Goal: Information Seeking & Learning: Find specific fact

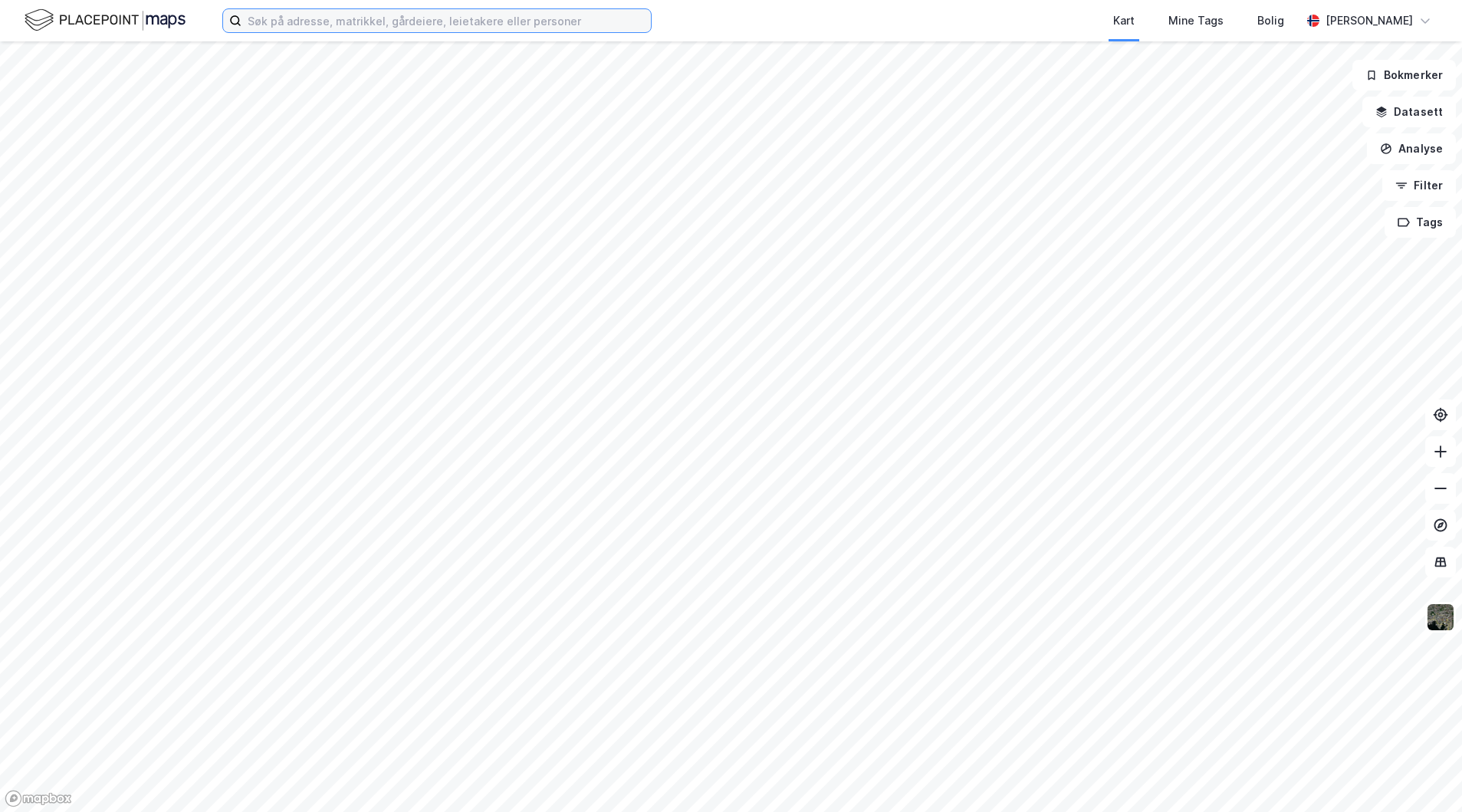
click at [275, 24] on input at bounding box center [446, 21] width 410 height 23
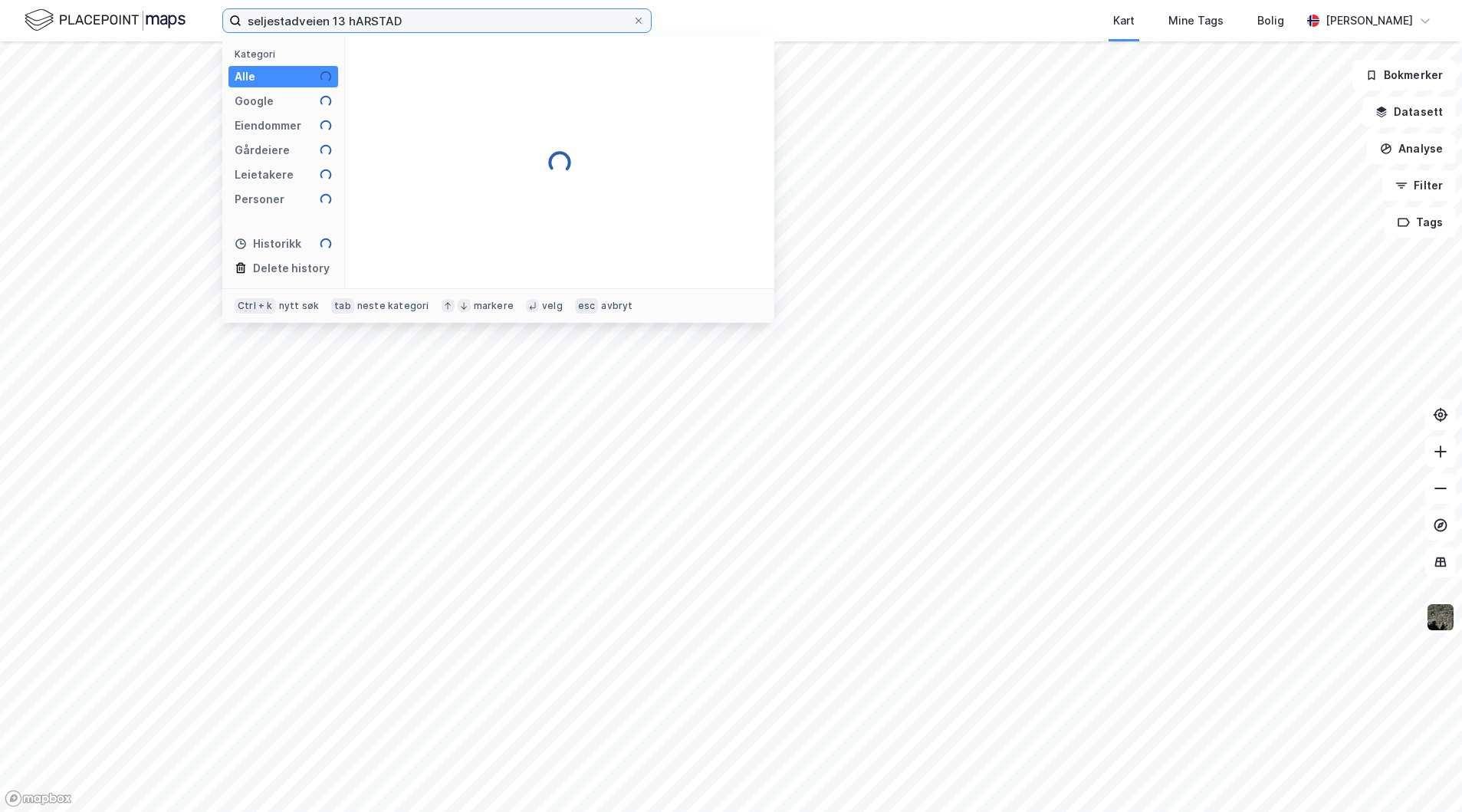
type input "seljestadveien 13 hARSTAD"
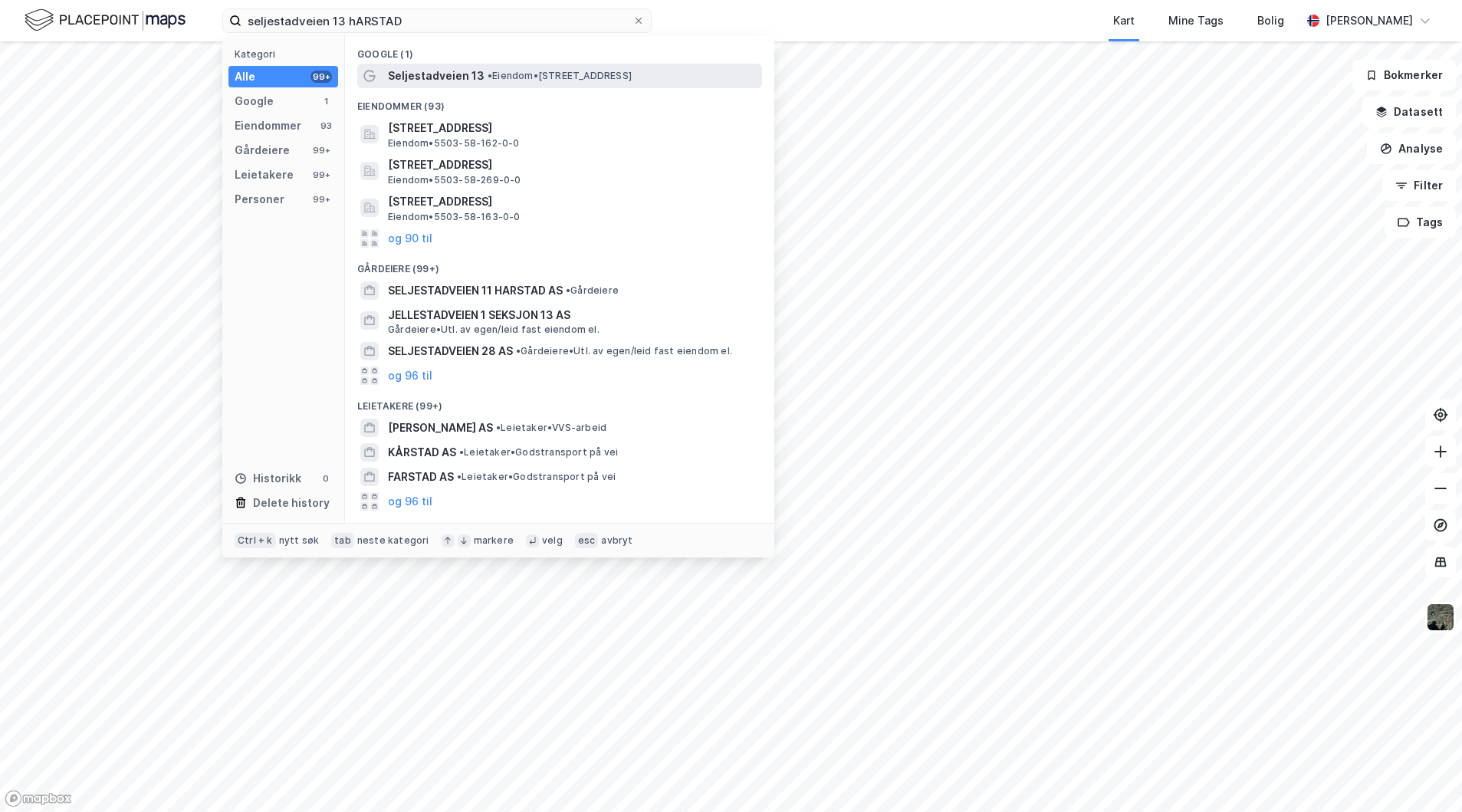
click at [401, 70] on span "Seljestadveien 13" at bounding box center [436, 76] width 96 height 19
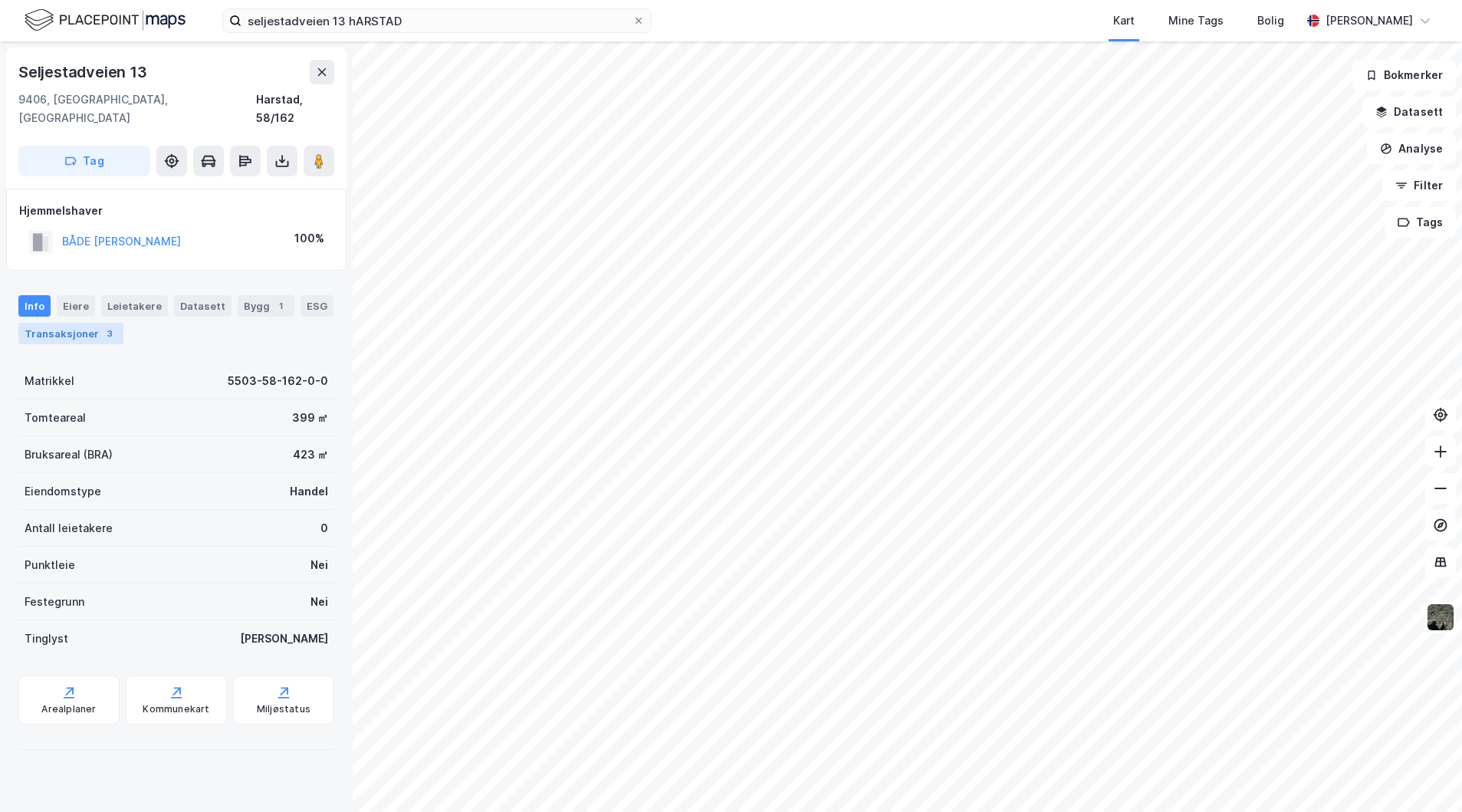
click at [71, 323] on div "Transaksjoner 3" at bounding box center [71, 334] width 105 height 21
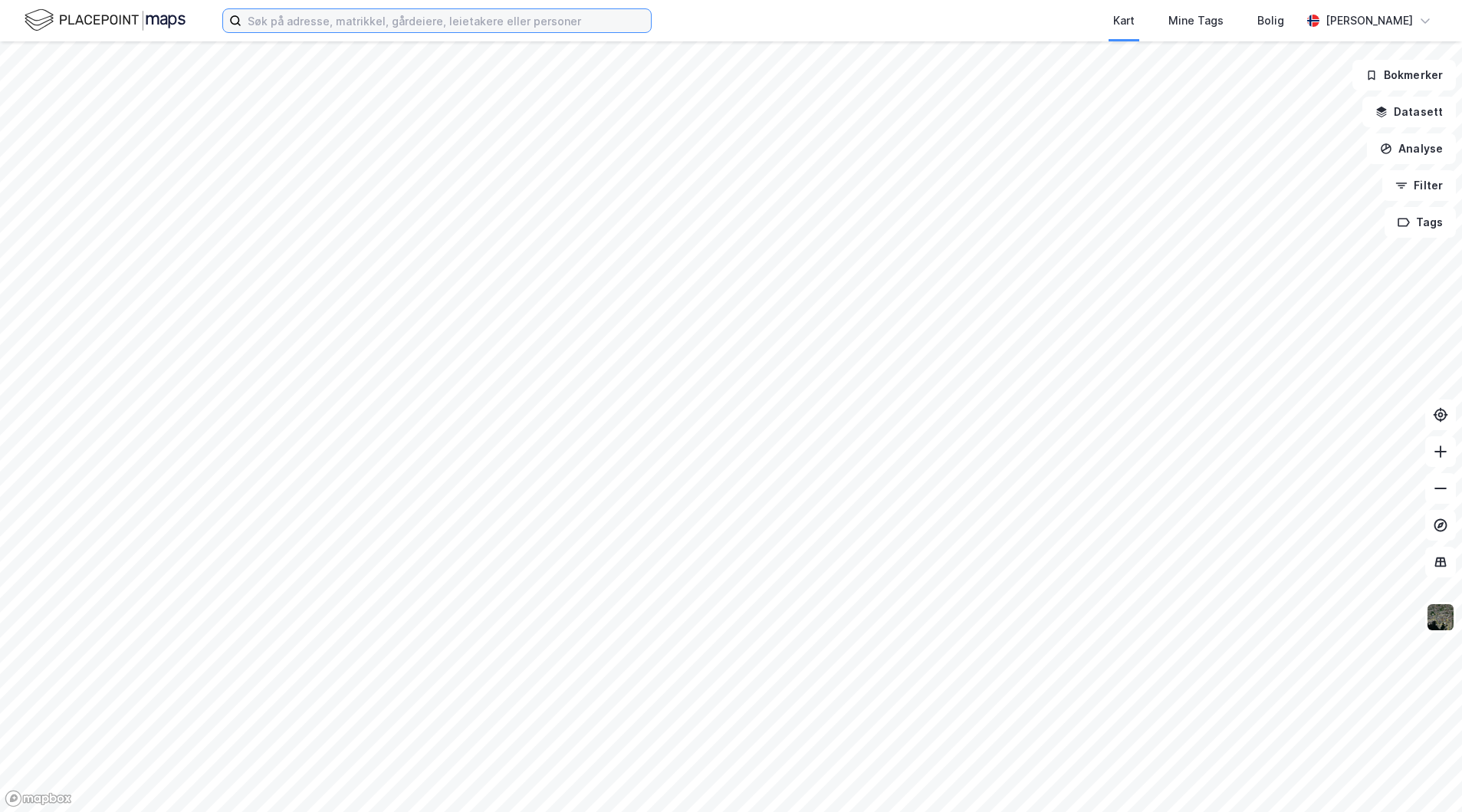
click at [264, 24] on input at bounding box center [446, 21] width 410 height 23
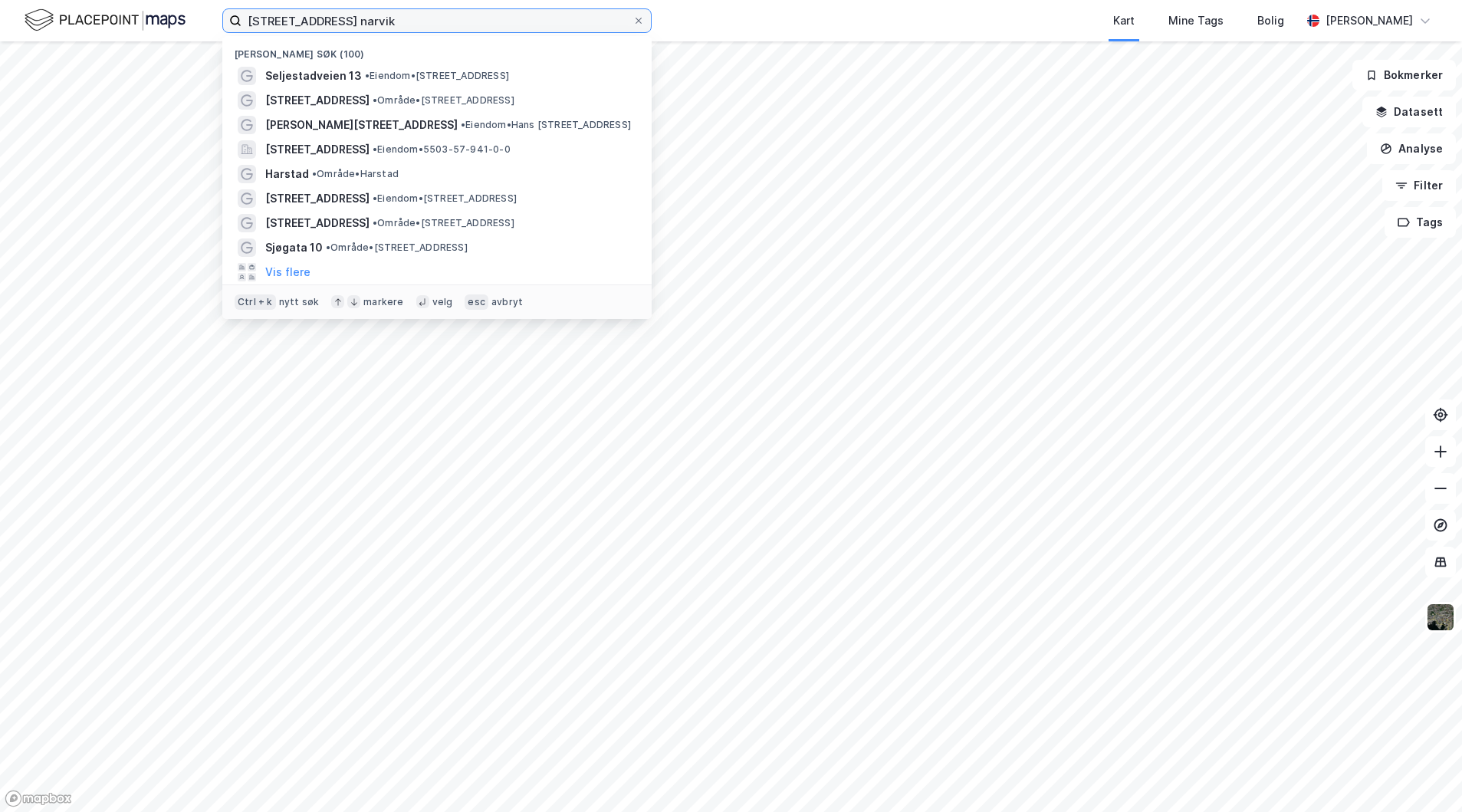
type input "[STREET_ADDRESS] narvik"
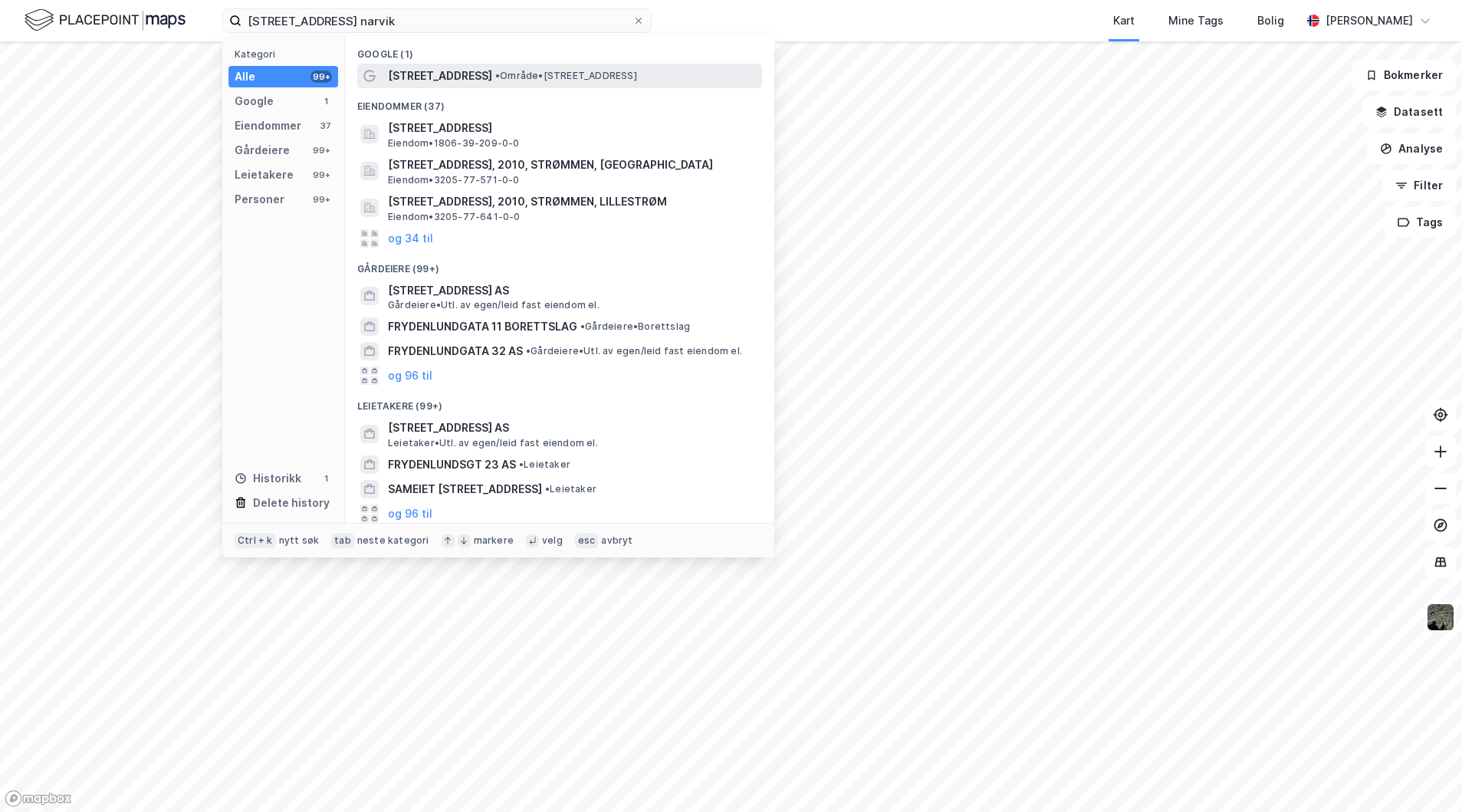
click at [466, 75] on span "Frydenlundgata 11" at bounding box center [440, 76] width 104 height 19
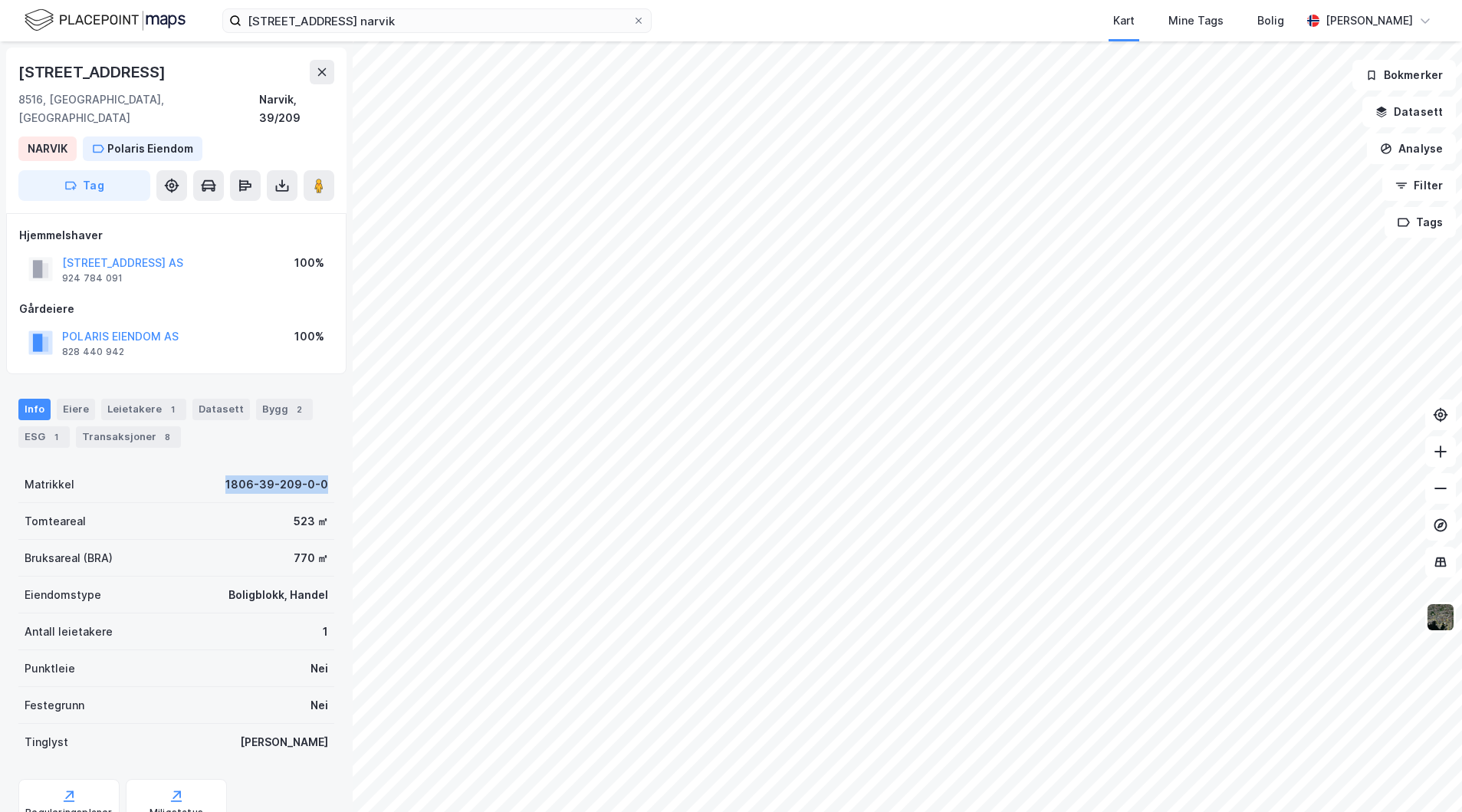
drag, startPoint x: 220, startPoint y: 460, endPoint x: 319, endPoint y: 468, distance: 99.3
click at [319, 468] on div "Matrikkel 1806-39-209-0-0" at bounding box center [177, 484] width 316 height 37
copy div "1806-39-209-0-0"
